Goal: Task Accomplishment & Management: Use online tool/utility

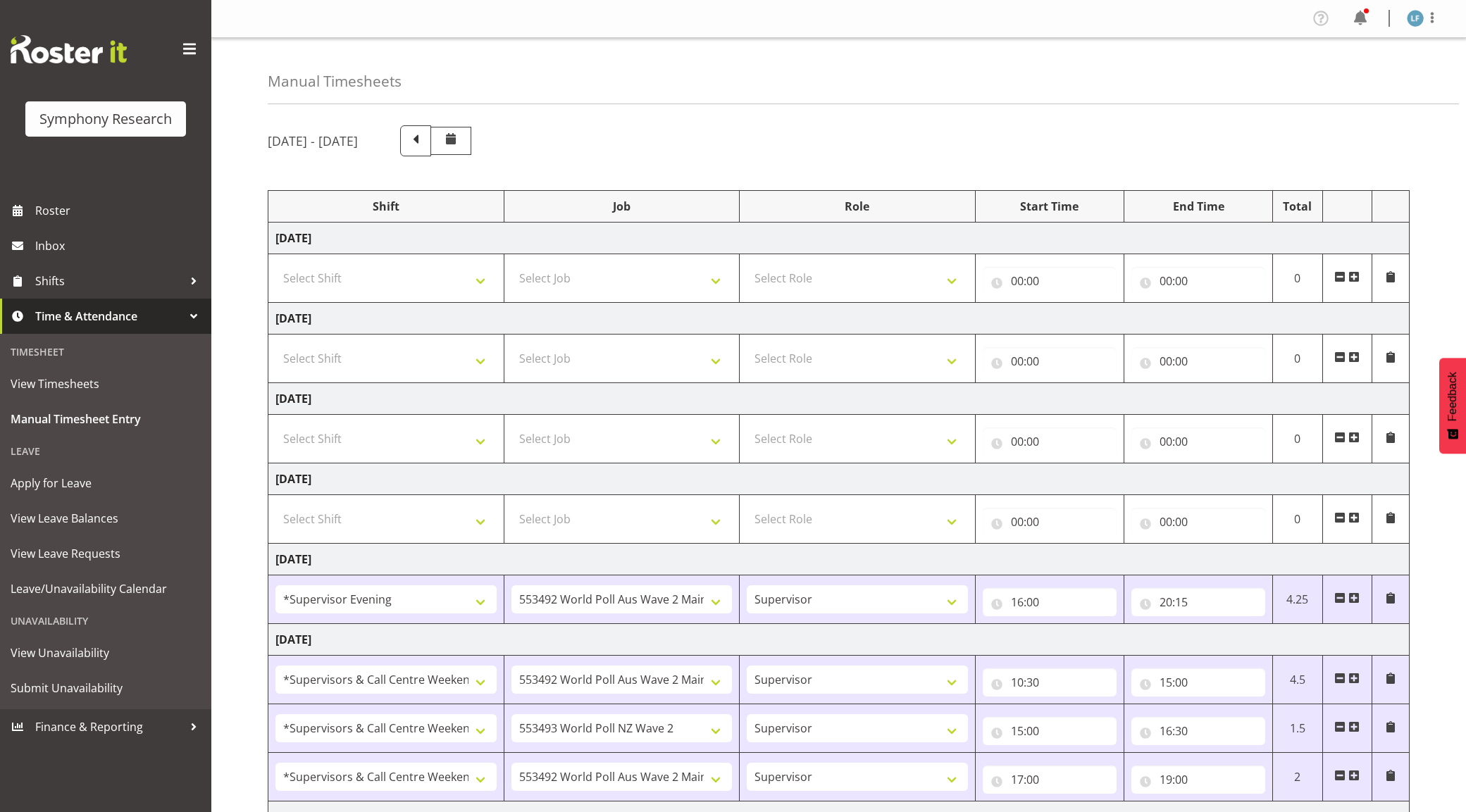
select select "4583"
select select "10499"
select select "19170"
select select "10499"
select select "19170"
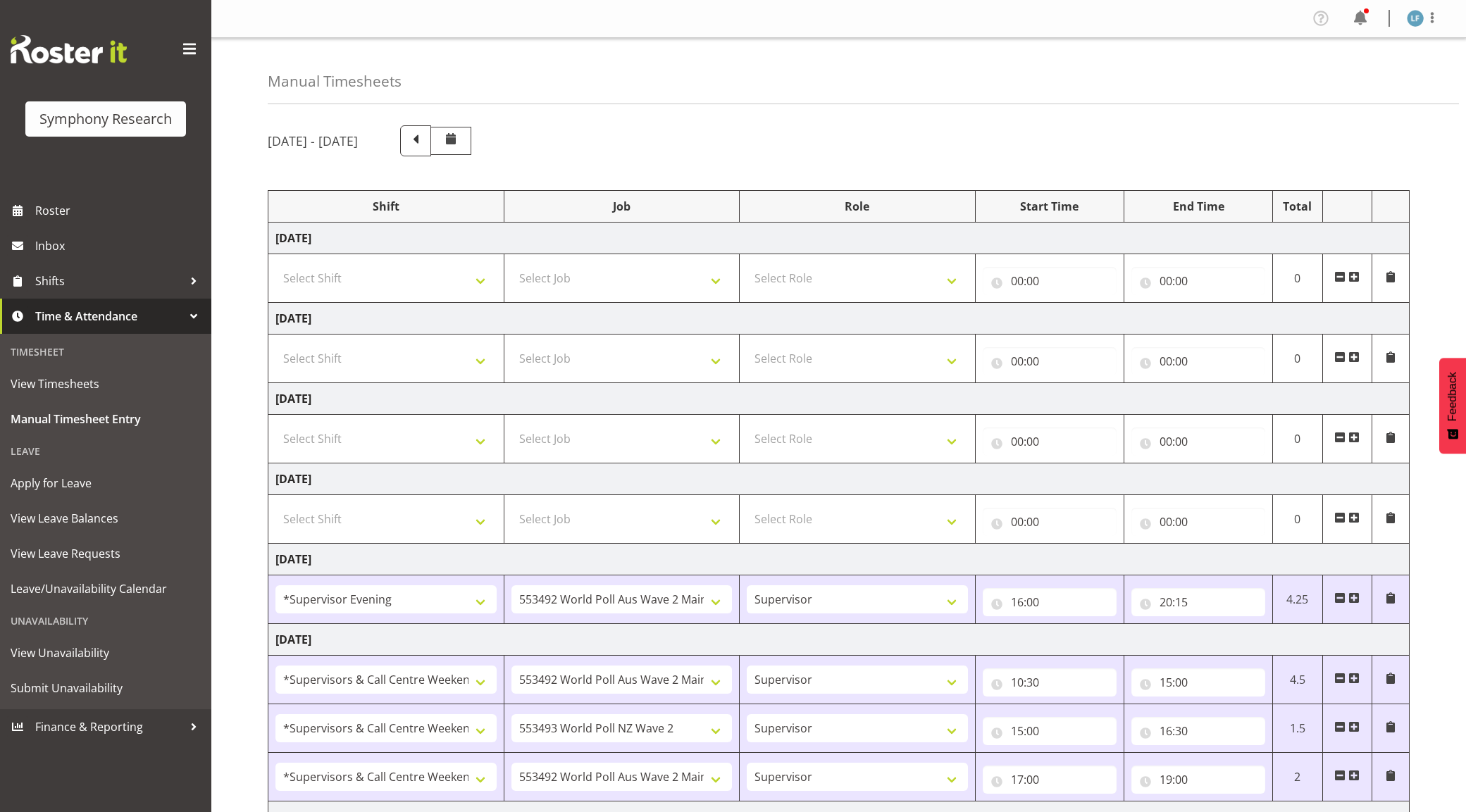
select select "10527"
select select "19170"
select select "10499"
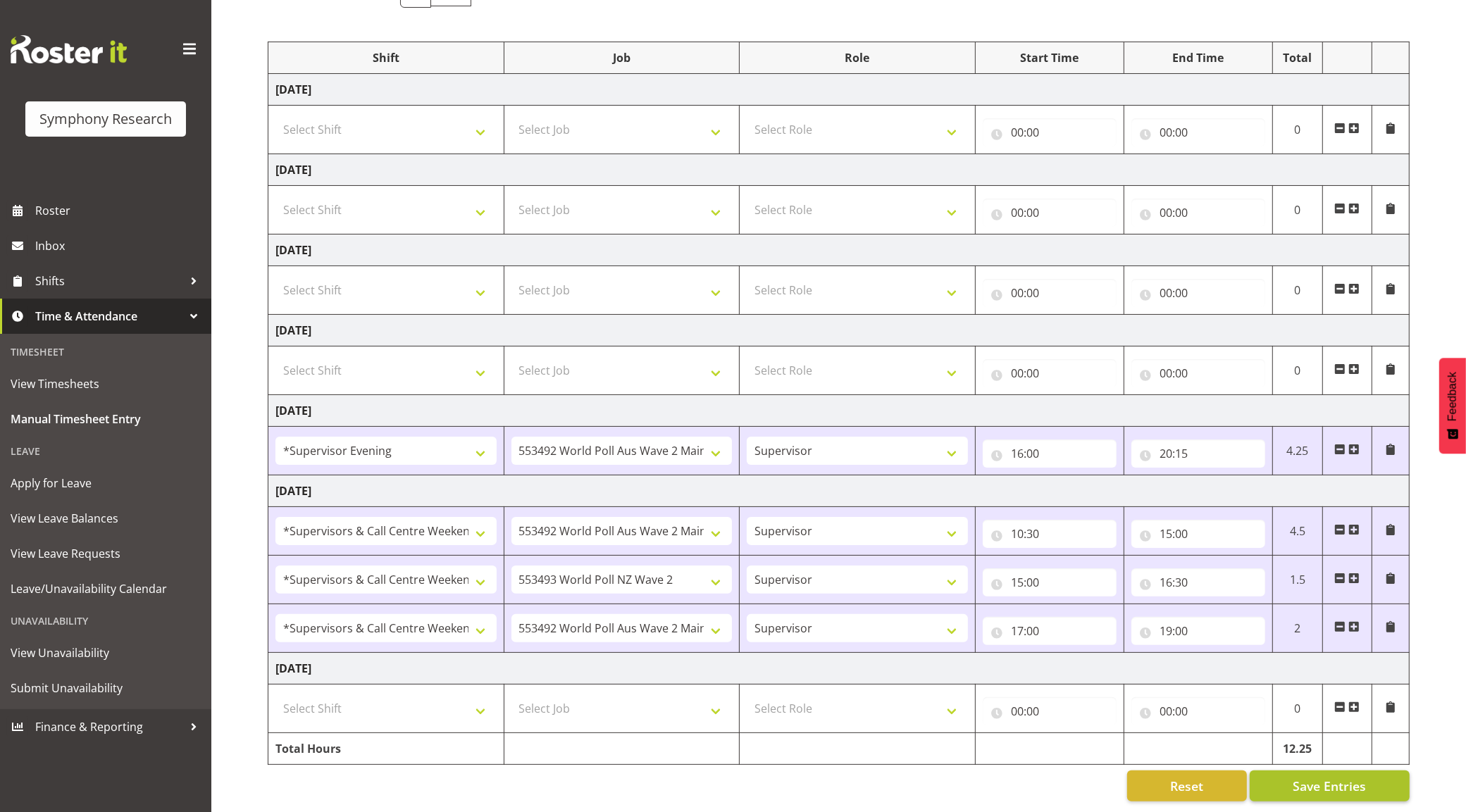
scroll to position [166, 0]
click at [1329, 777] on span "Save Entries" at bounding box center [1329, 786] width 73 height 19
click at [1329, 777] on span "Save Entries" at bounding box center [1329, 786] width 73 height 19
drag, startPoint x: 1324, startPoint y: 768, endPoint x: 1279, endPoint y: 763, distance: 45.3
click at [1324, 777] on span "Save Entries" at bounding box center [1329, 786] width 73 height 19
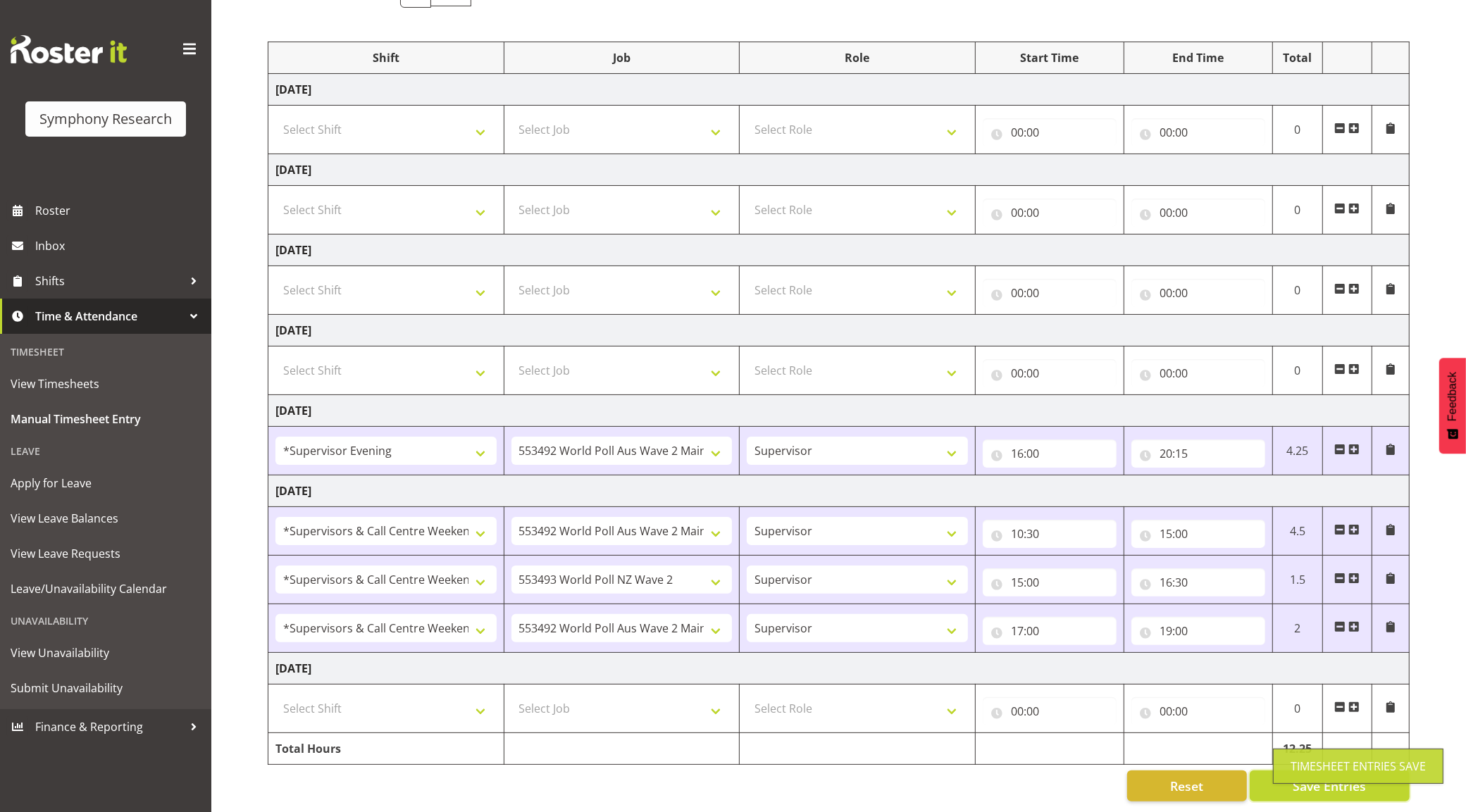
scroll to position [0, 0]
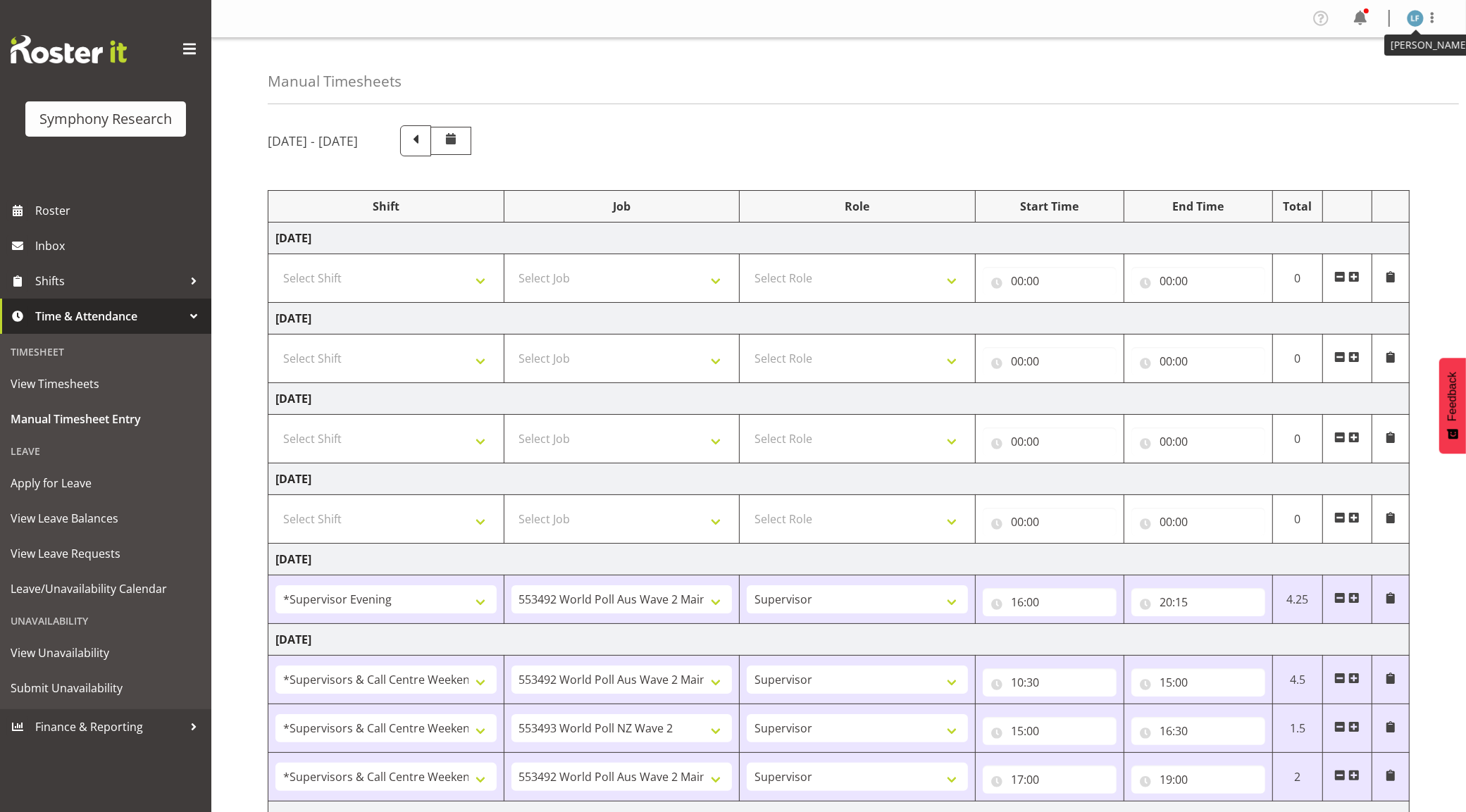
click at [1415, 20] on img at bounding box center [1415, 19] width 17 height 17
click at [1339, 82] on link "Log Out" at bounding box center [1373, 74] width 135 height 26
